Goal: Find specific page/section: Find specific page/section

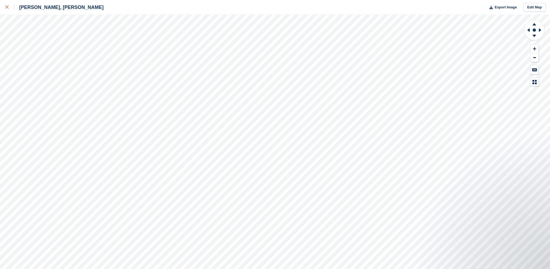
click at [7, 7] on icon at bounding box center [6, 6] width 3 height 3
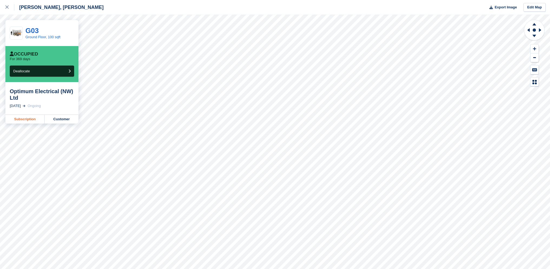
click at [31, 119] on link "Subscription" at bounding box center [24, 119] width 39 height 9
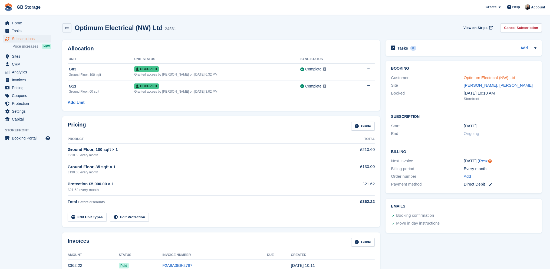
click at [491, 78] on link "Optimum Electrical (NW) Ltd" at bounding box center [489, 77] width 51 height 5
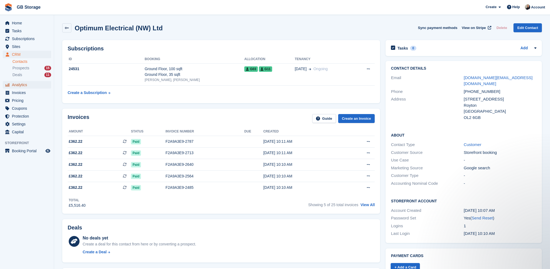
click at [22, 83] on span "Analytics" at bounding box center [28, 85] width 32 height 8
